Goal: Check status: Check status

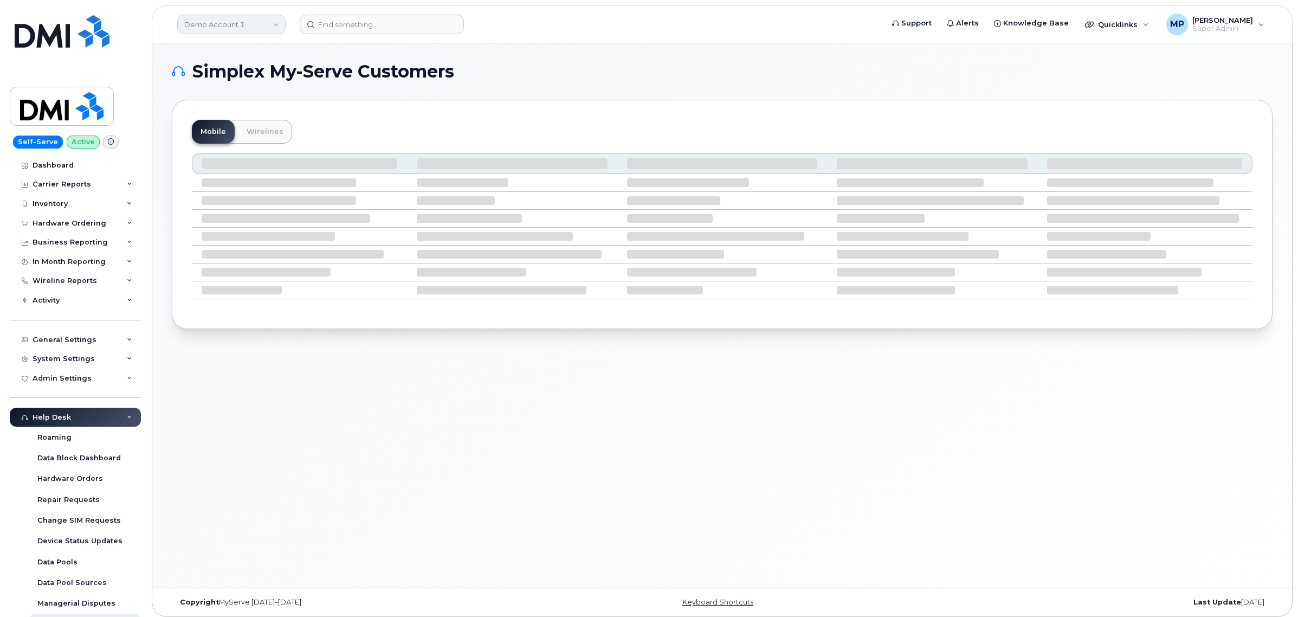
click at [224, 23] on link "Demo Account 1" at bounding box center [231, 25] width 108 height 20
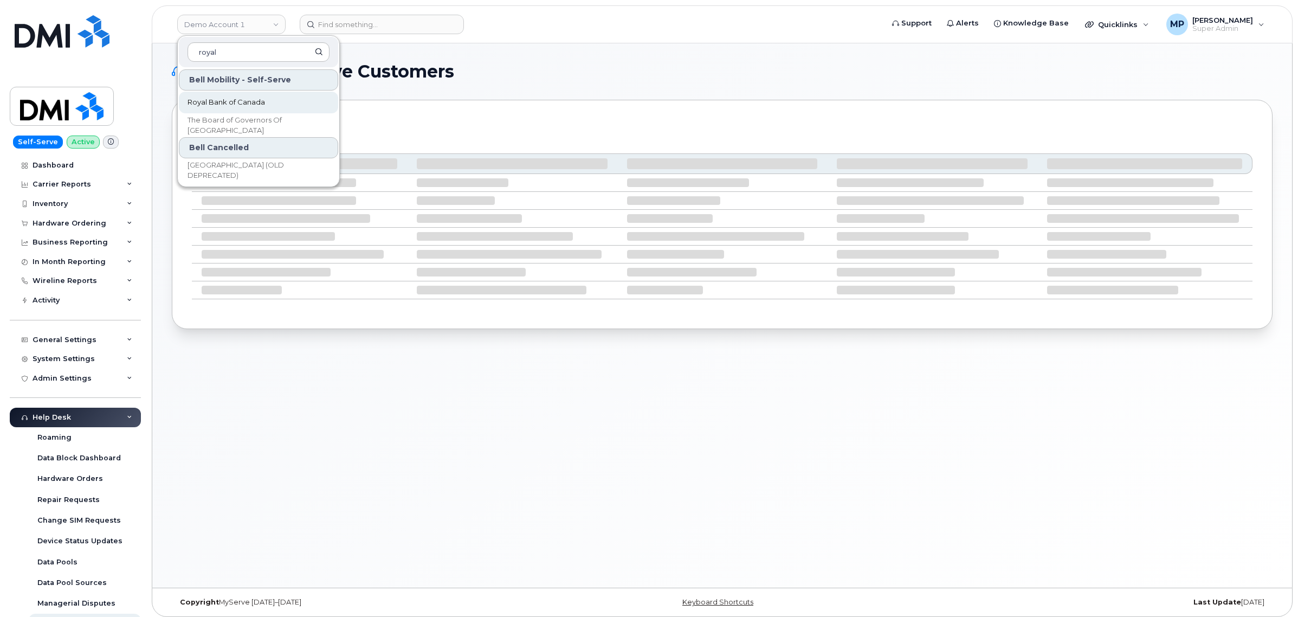
type input "royal"
click at [219, 99] on span "Royal Bank of Canada" at bounding box center [225, 102] width 77 height 11
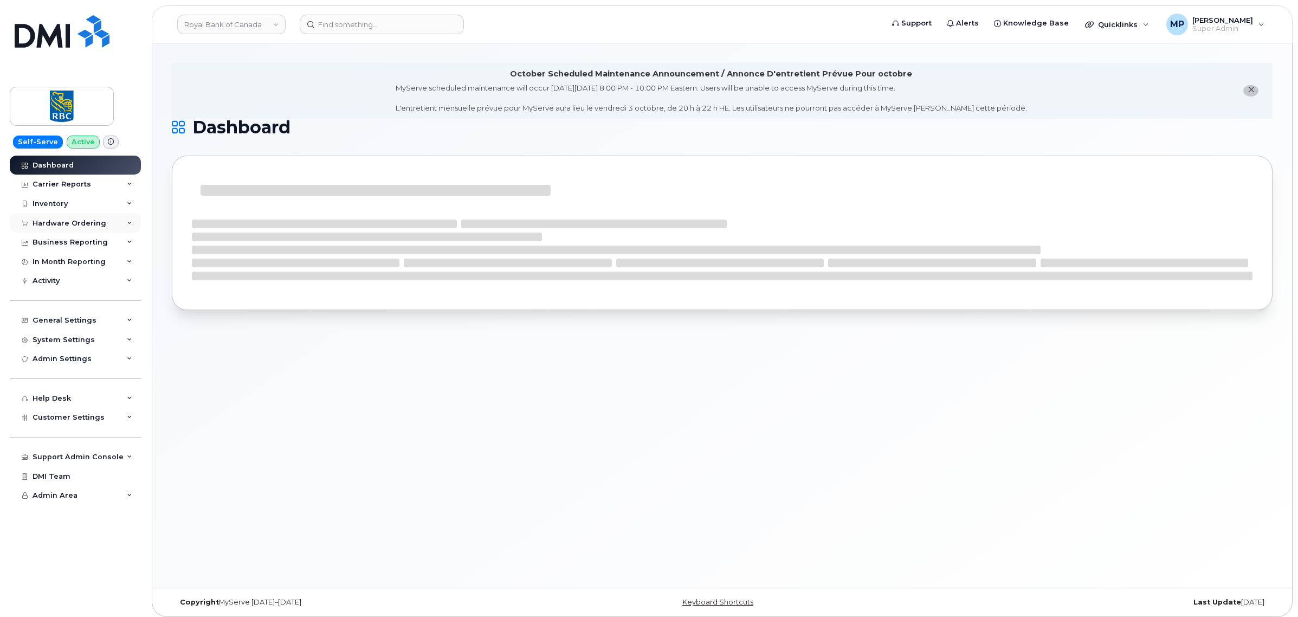
click at [57, 223] on div "Hardware Ordering" at bounding box center [70, 223] width 74 height 9
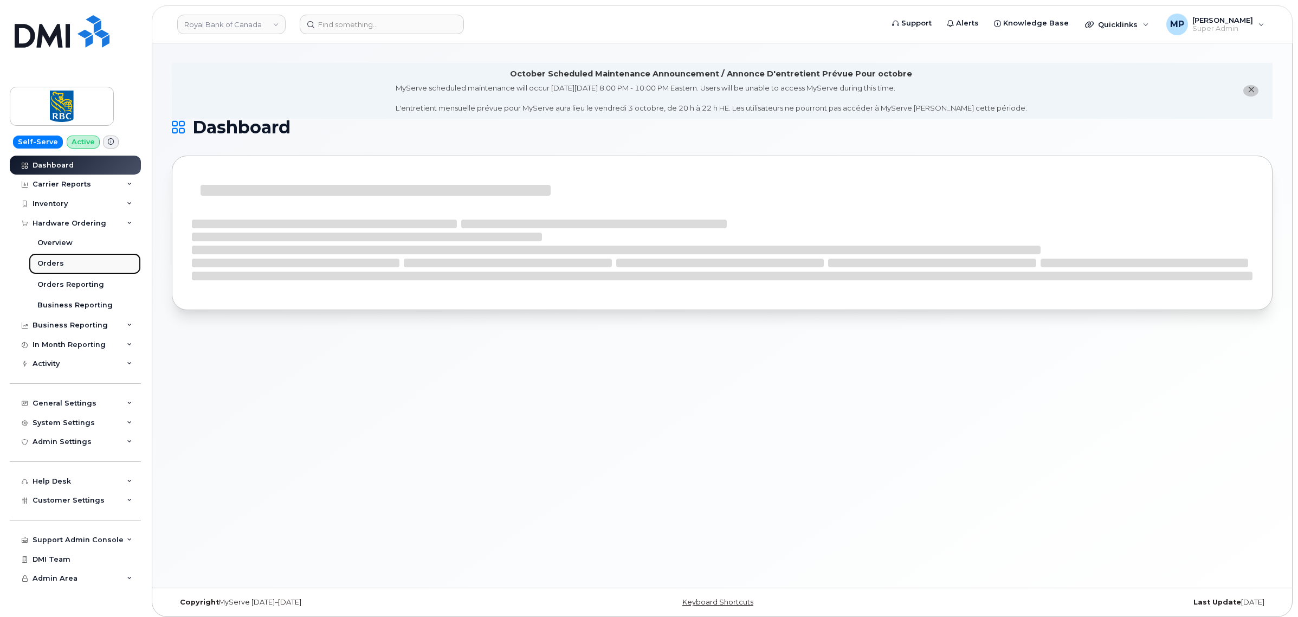
click at [53, 264] on div "Orders" at bounding box center [50, 263] width 27 height 10
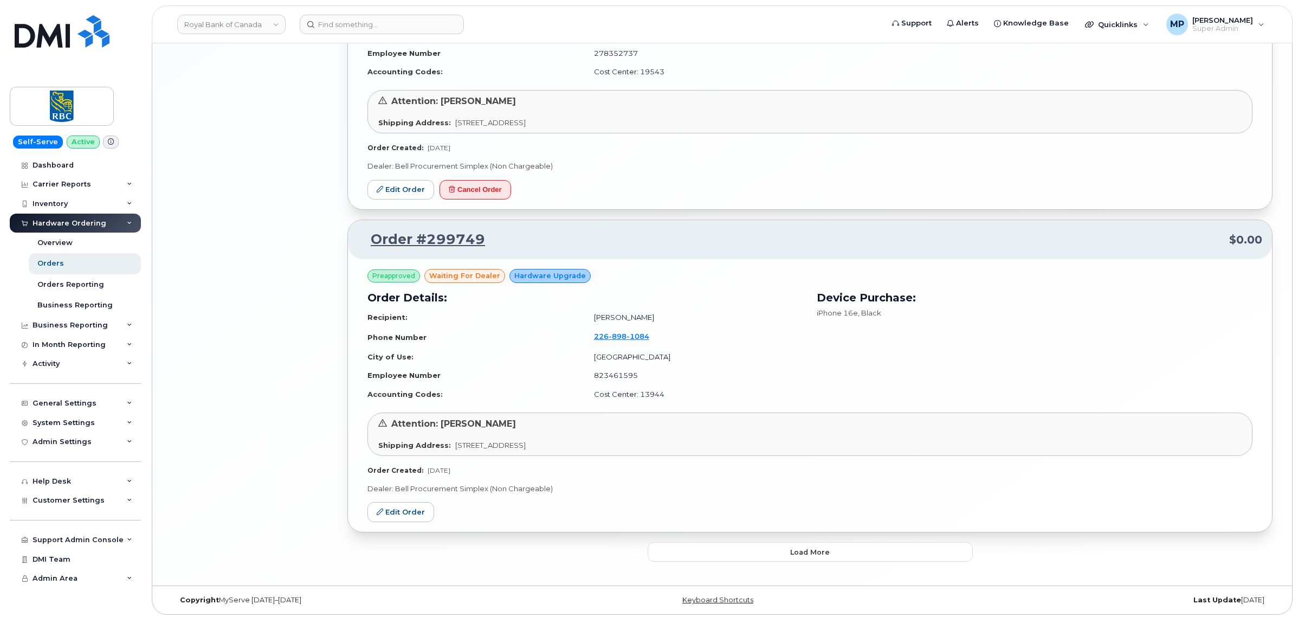
scroll to position [2178, 0]
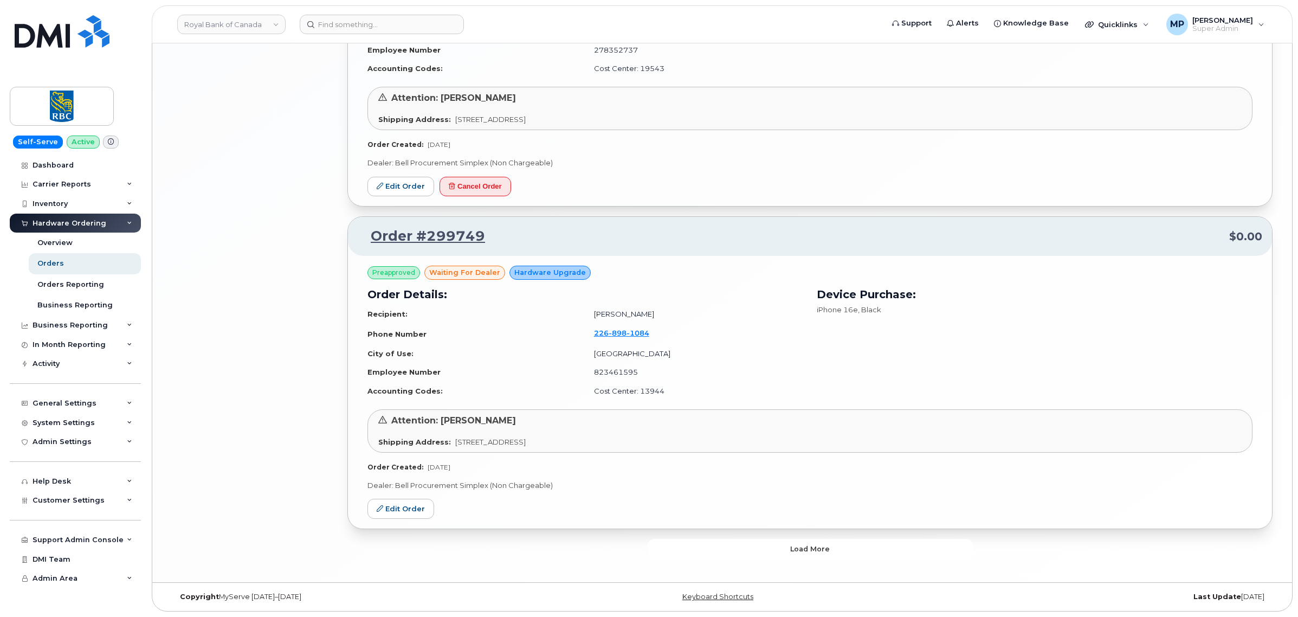
drag, startPoint x: 730, startPoint y: 551, endPoint x: 727, endPoint y: 544, distance: 8.3
click at [732, 550] on button "Load more" at bounding box center [810, 549] width 325 height 20
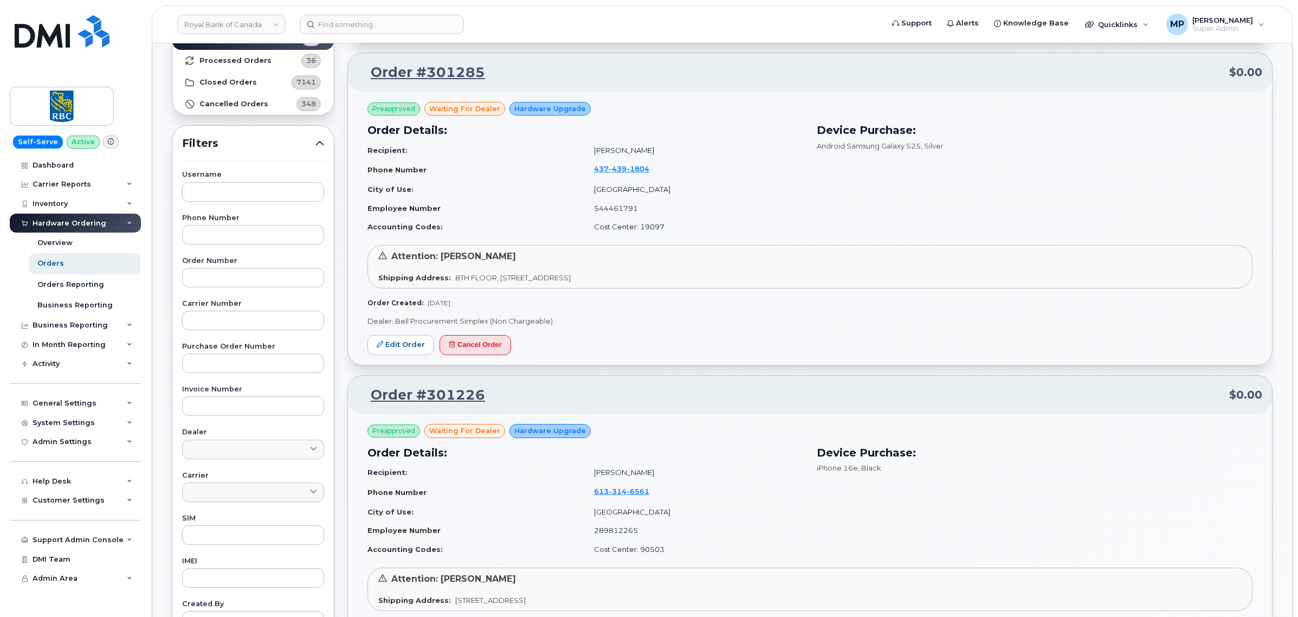
scroll to position [0, 0]
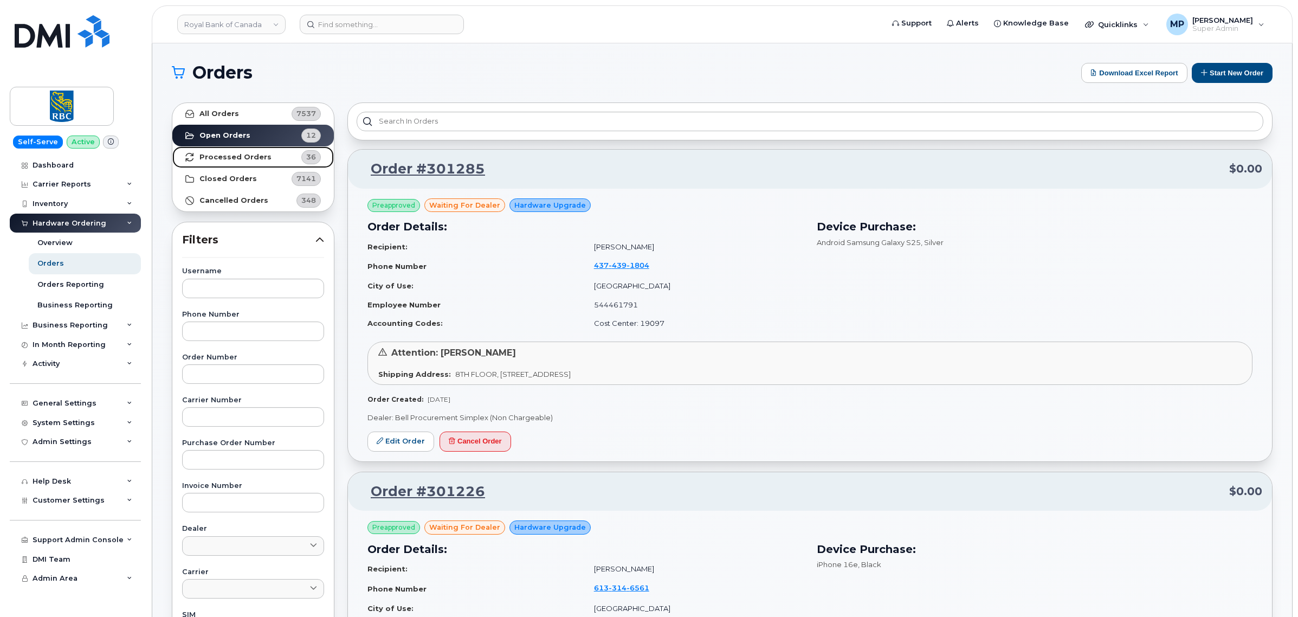
click at [259, 157] on strong "Processed Orders" at bounding box center [235, 157] width 72 height 9
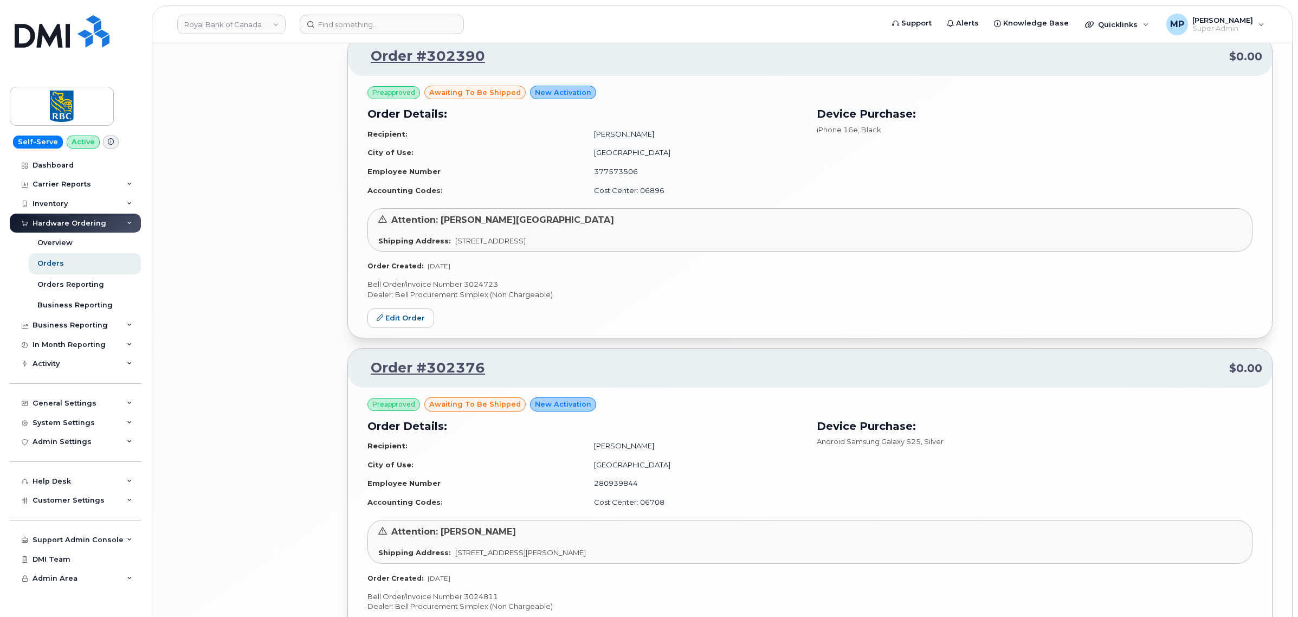
scroll to position [2092, 0]
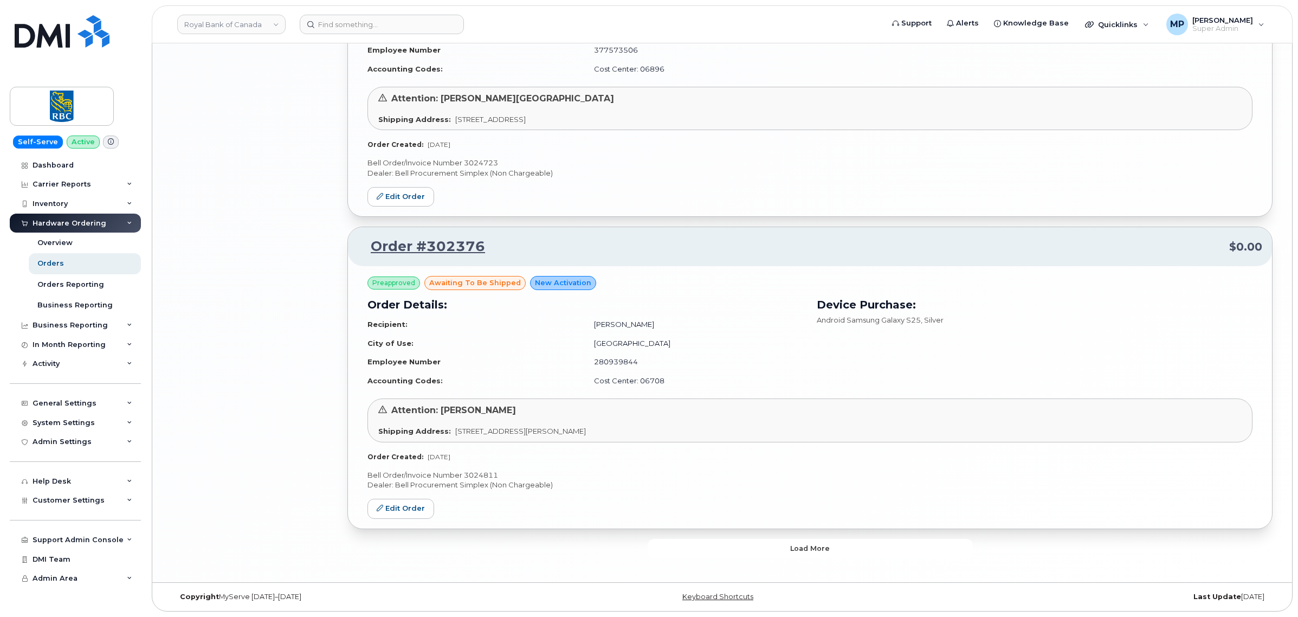
click at [744, 548] on button "Load more" at bounding box center [810, 549] width 325 height 20
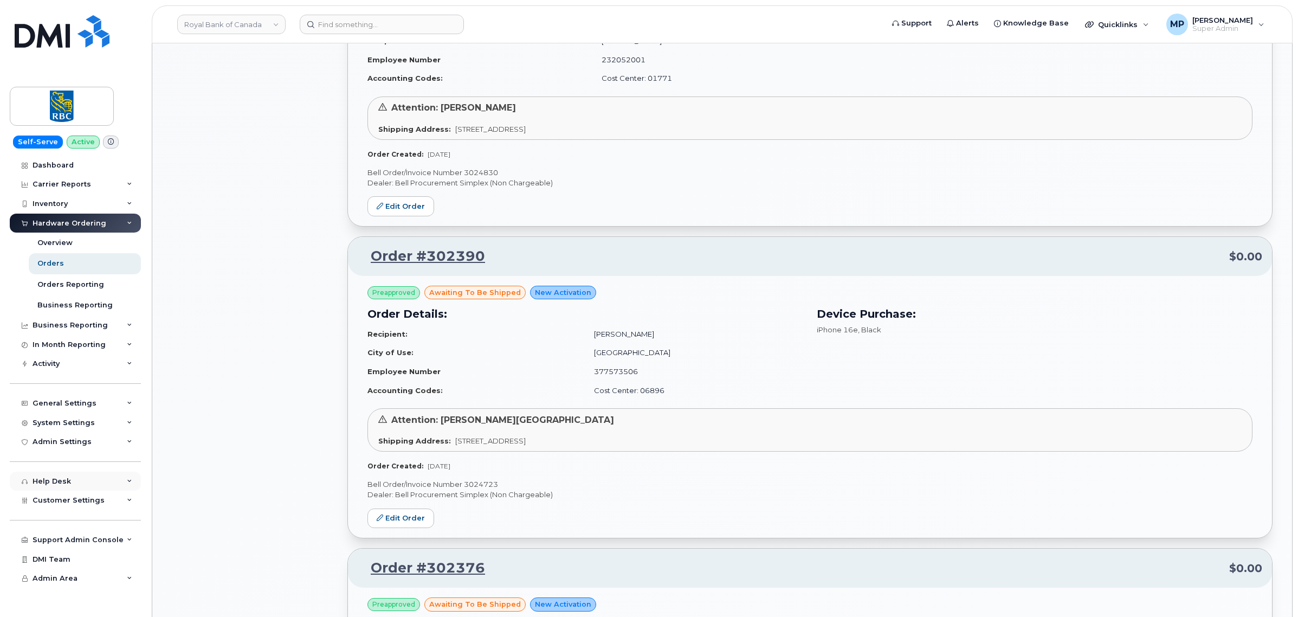
scroll to position [1829, 0]
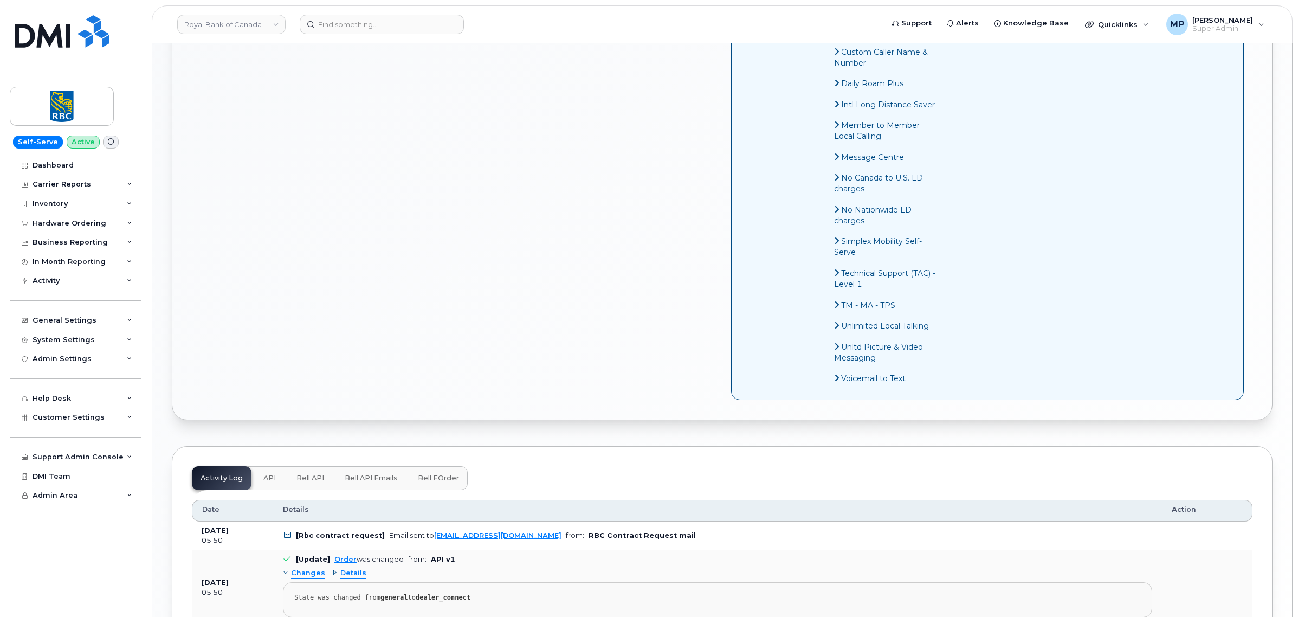
scroll to position [948, 0]
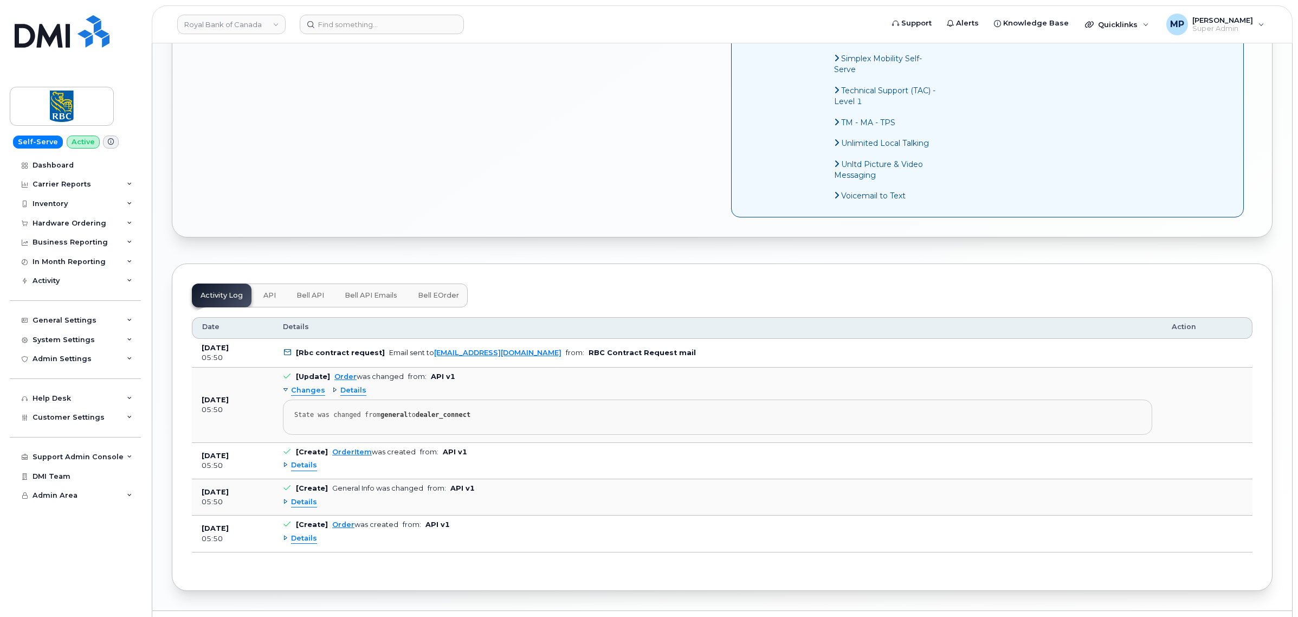
click at [309, 300] on span "Bell API" at bounding box center [310, 295] width 28 height 9
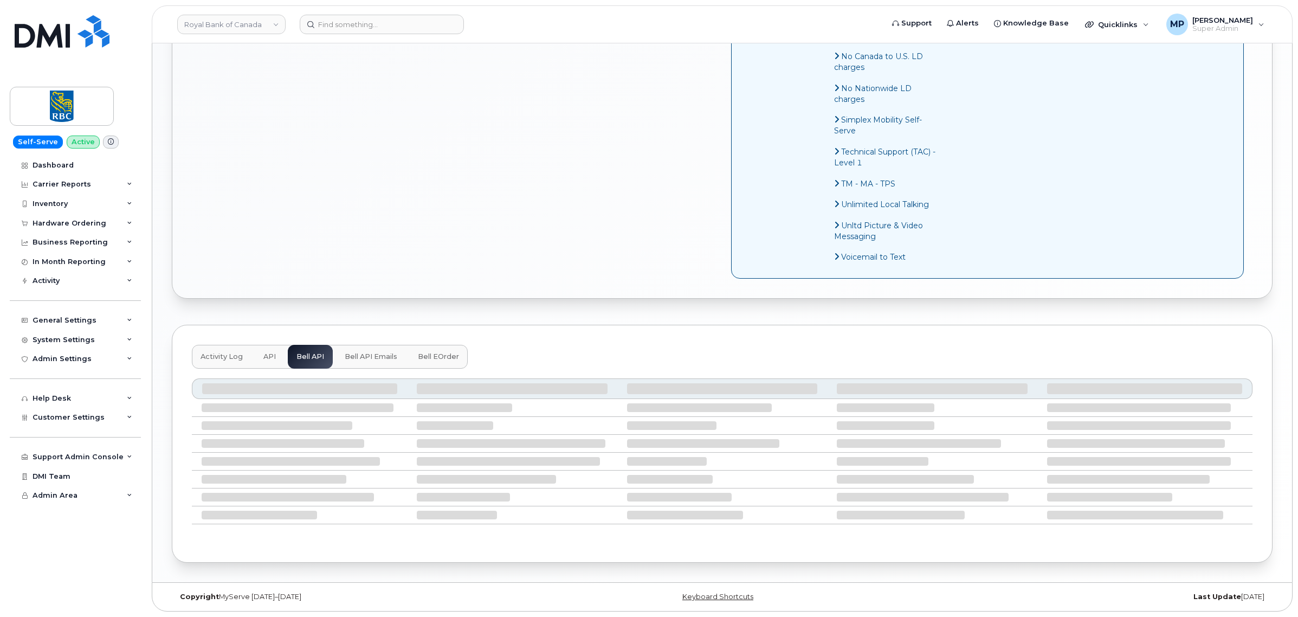
scroll to position [781, 0]
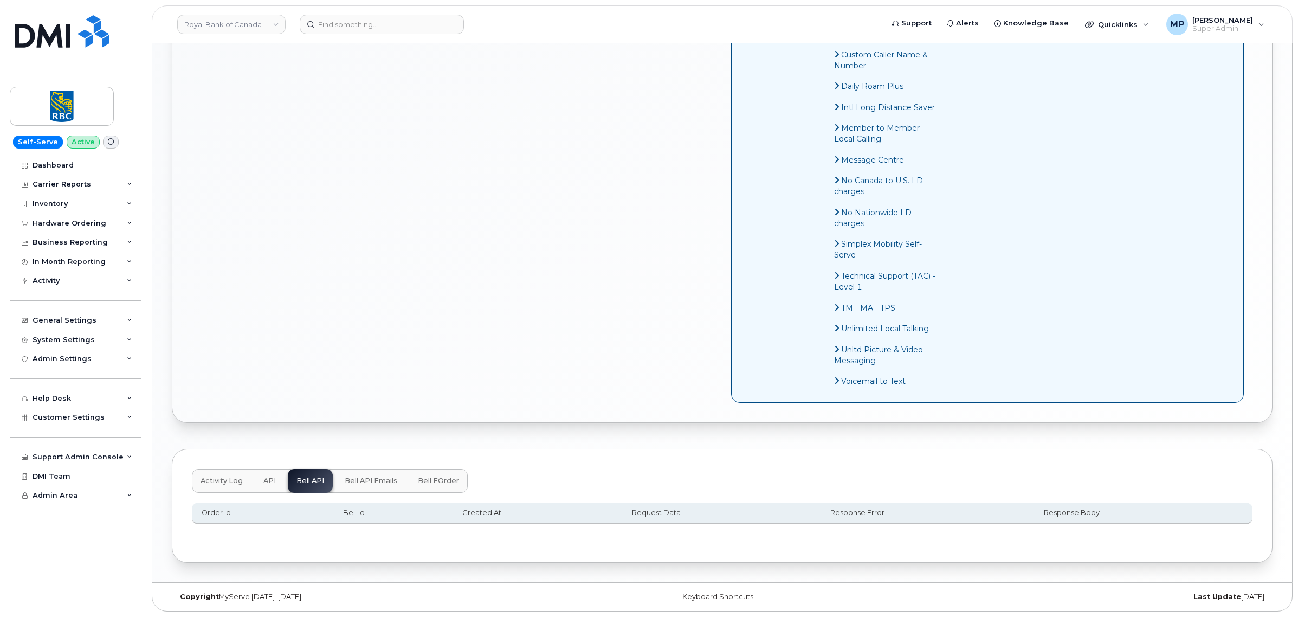
click at [269, 482] on span "API" at bounding box center [269, 480] width 12 height 9
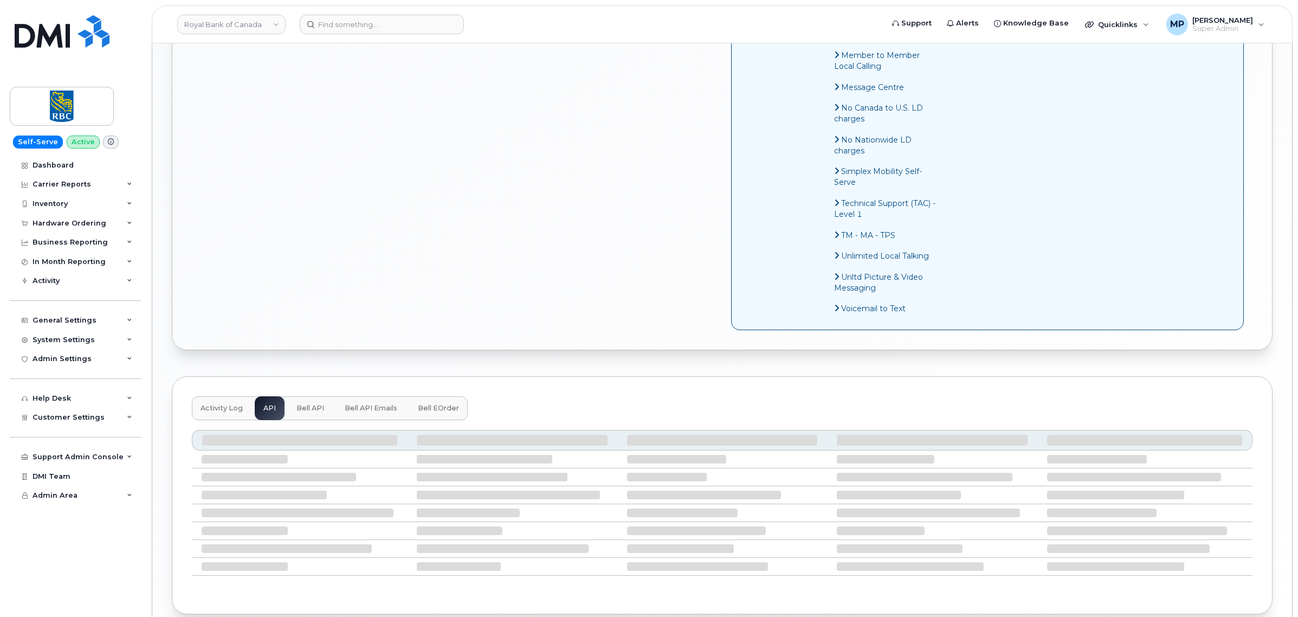
scroll to position [907, 0]
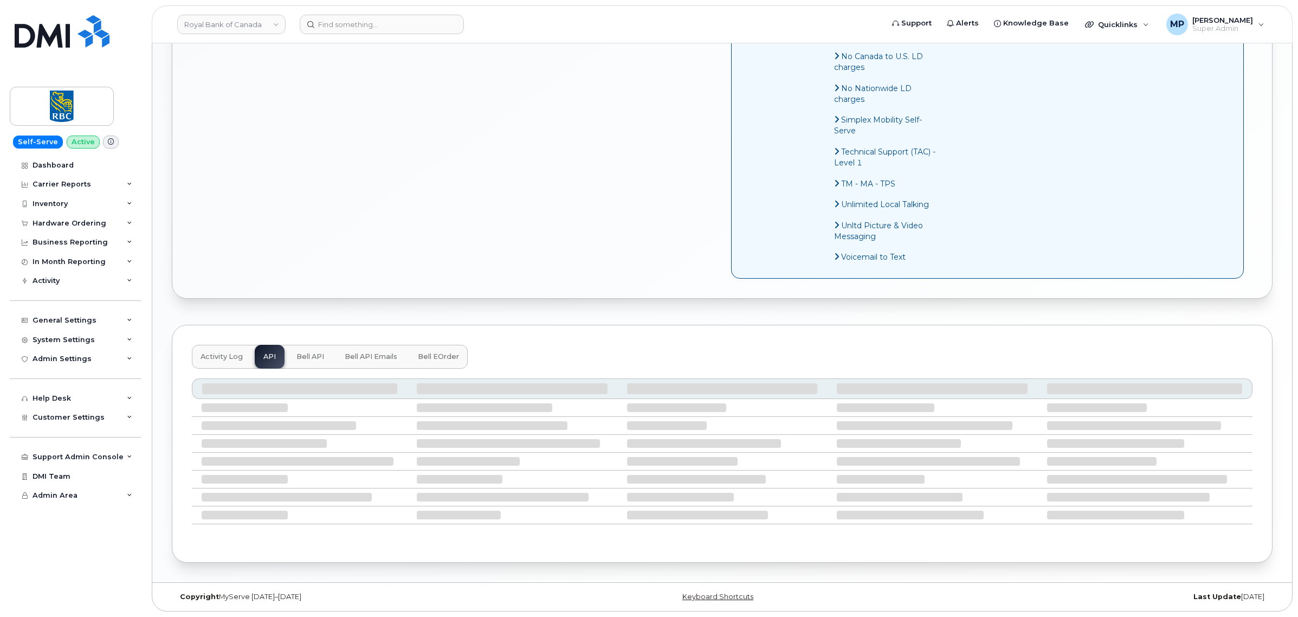
click at [364, 352] on span "Bell API Emails" at bounding box center [371, 356] width 53 height 9
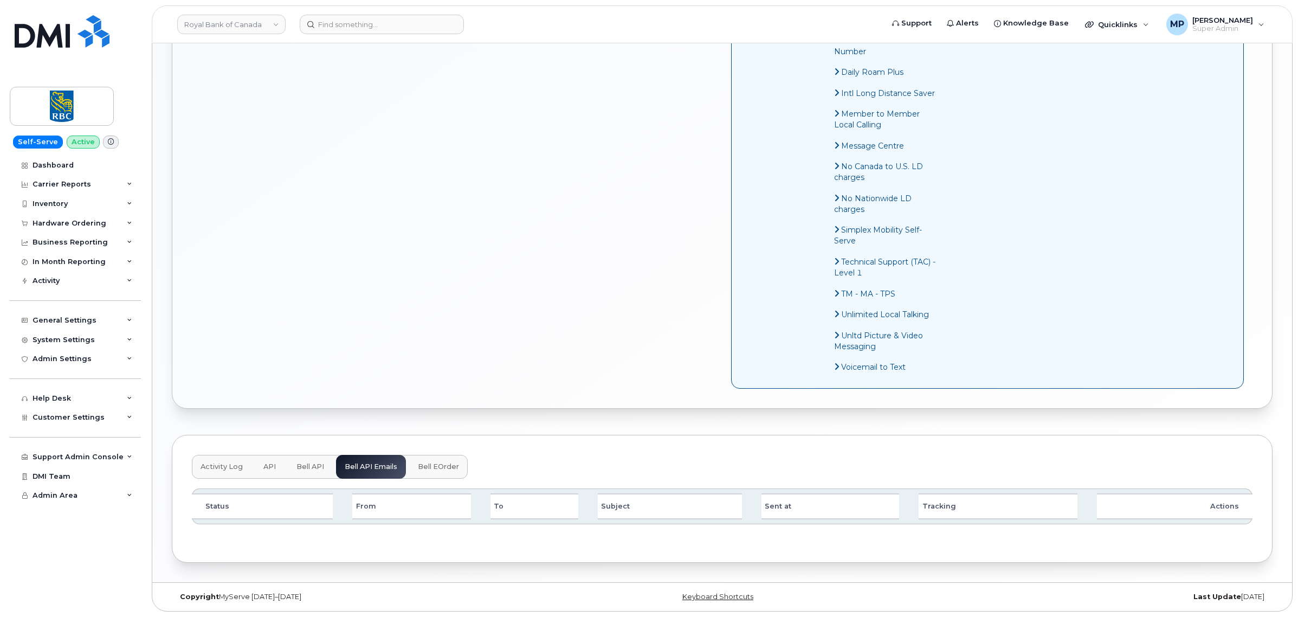
scroll to position [795, 0]
click at [218, 472] on button "Activity Log" at bounding box center [222, 467] width 60 height 24
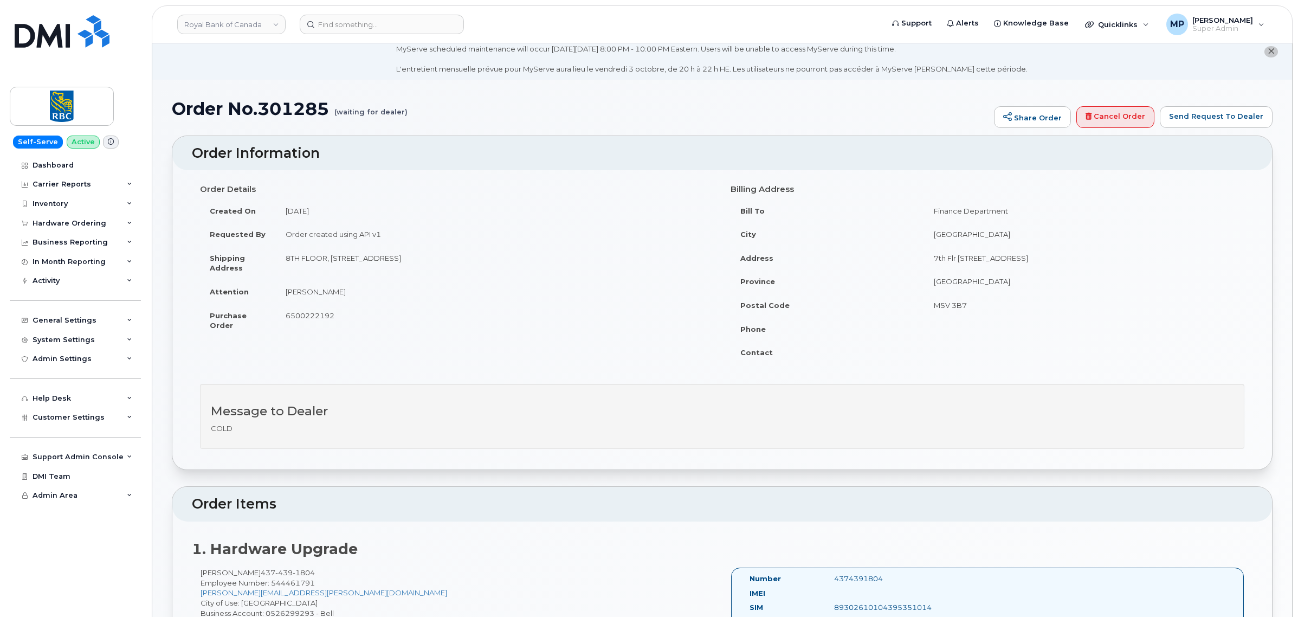
scroll to position [0, 0]
